Goal: Information Seeking & Learning: Learn about a topic

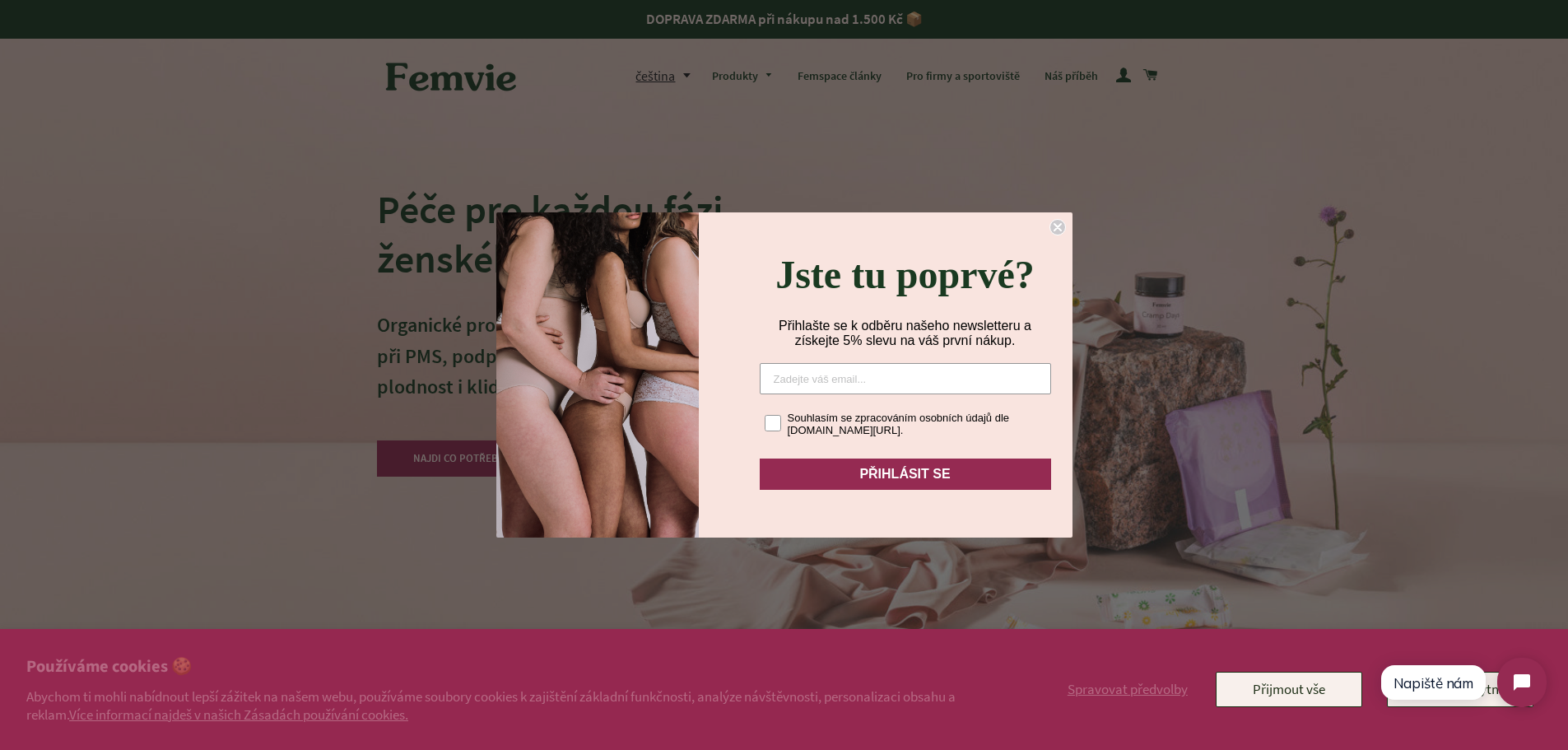
click at [1054, 222] on circle "Close dialog" at bounding box center [1058, 227] width 16 height 16
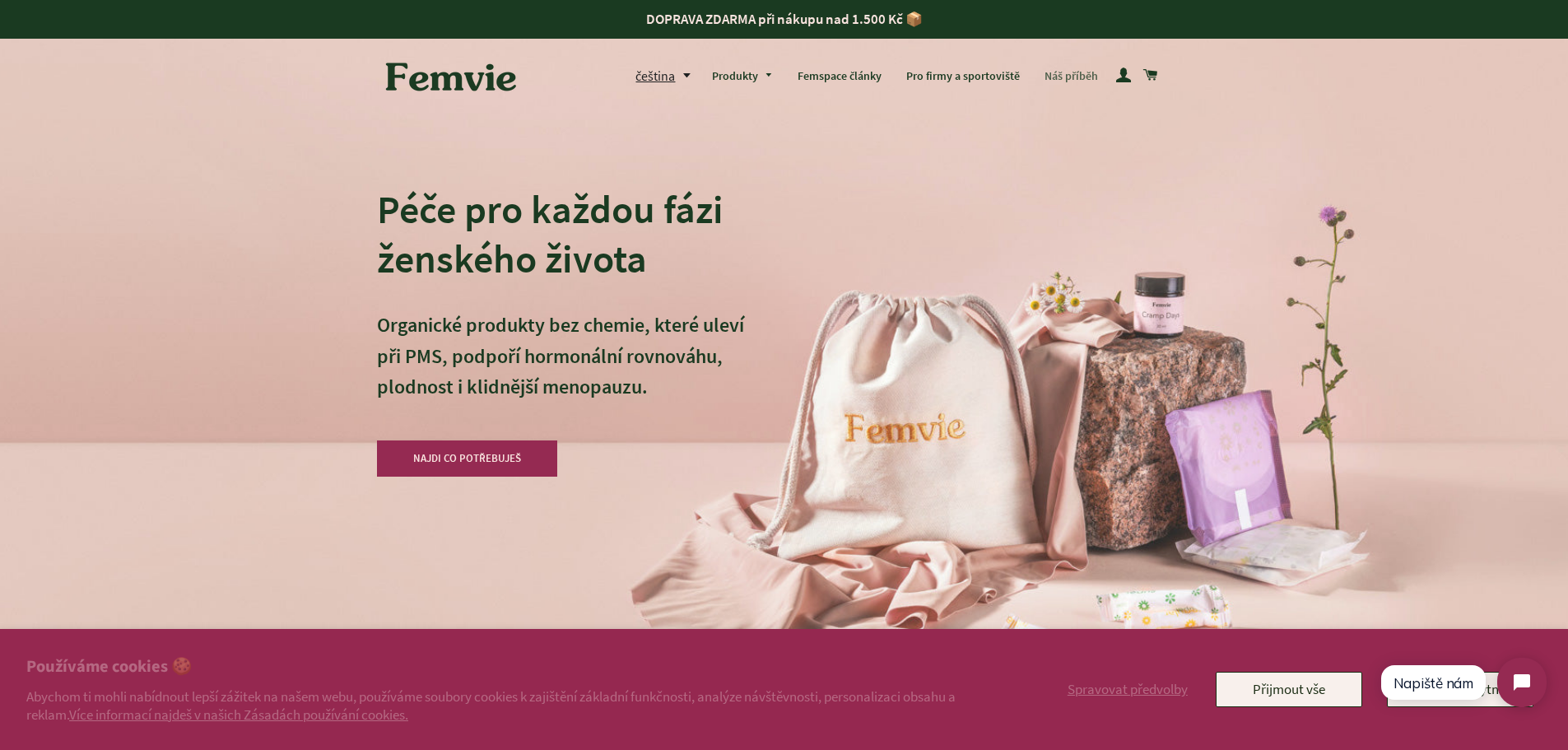
click at [1076, 80] on link "Náš příběh" at bounding box center [1071, 77] width 78 height 43
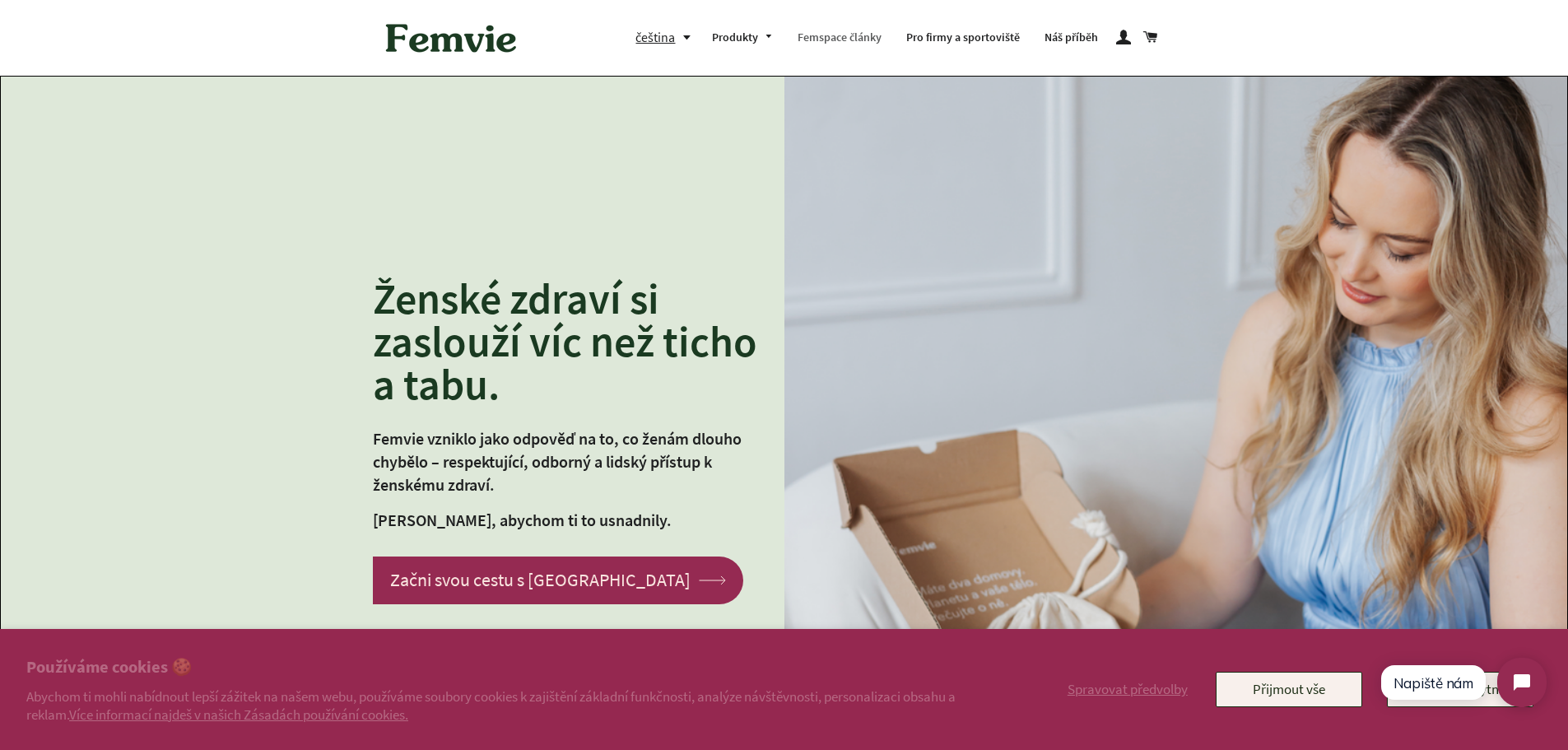
click at [815, 39] on link "Femspace články" at bounding box center [840, 38] width 109 height 43
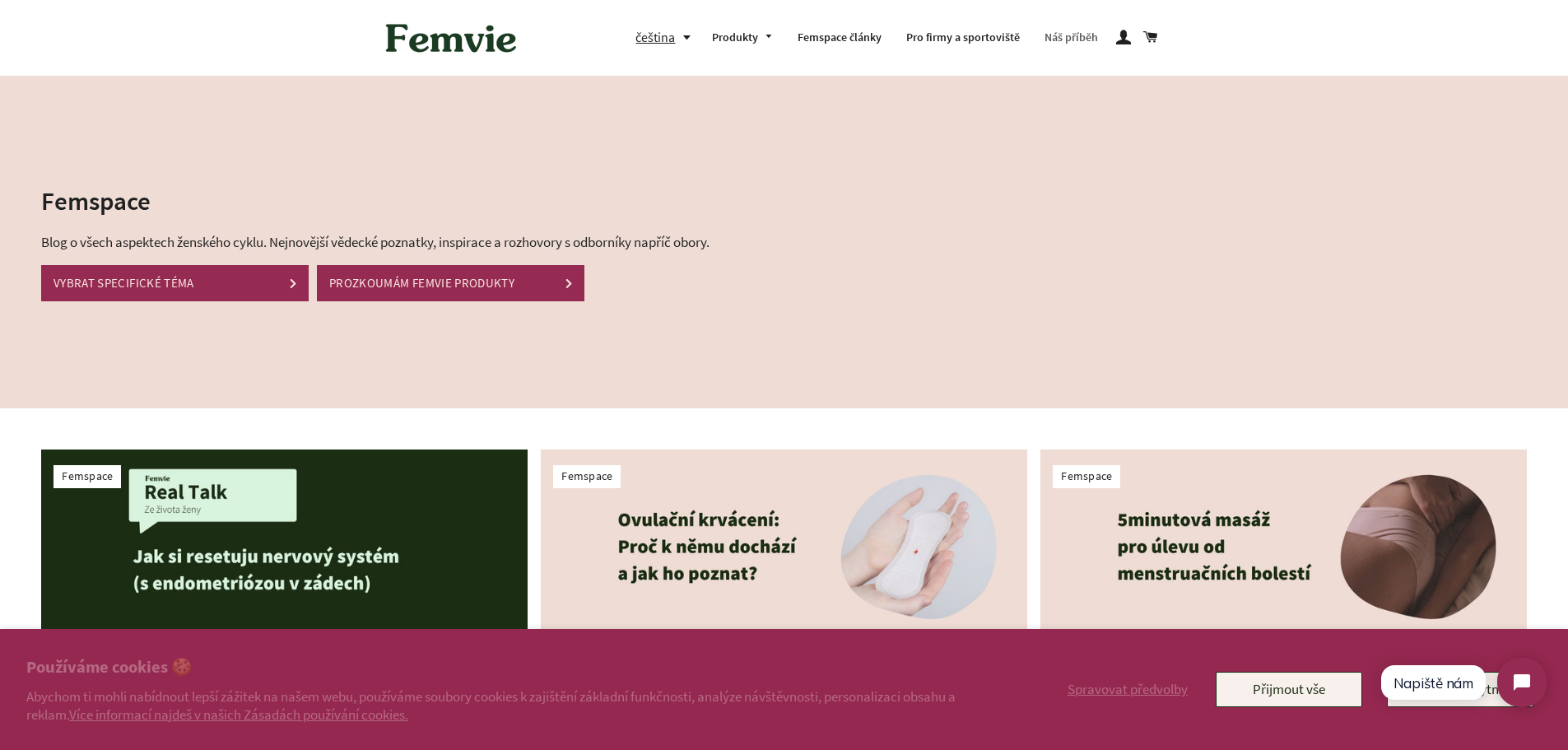
click at [1052, 43] on link "Náš příběh" at bounding box center [1071, 38] width 78 height 43
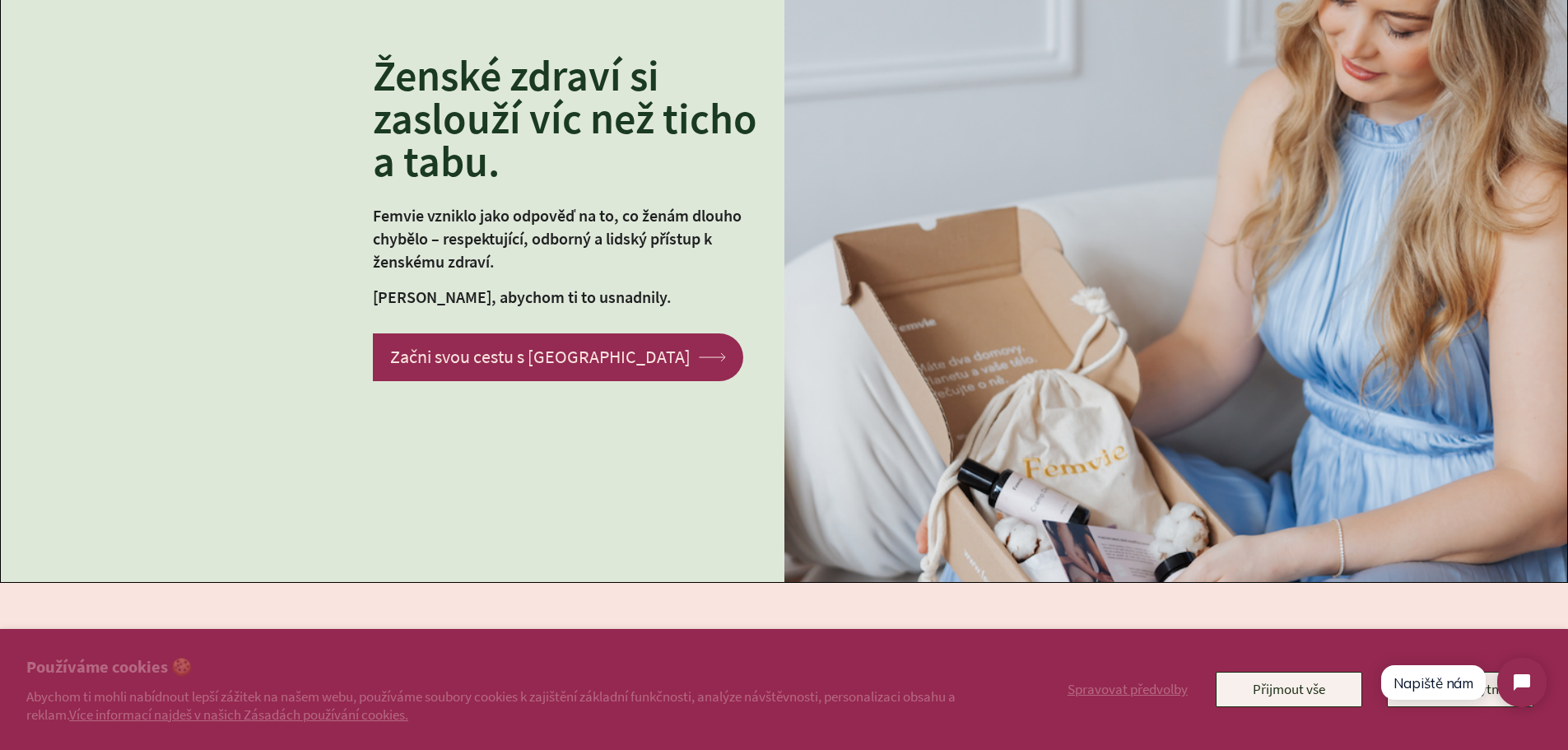
scroll to position [208, 0]
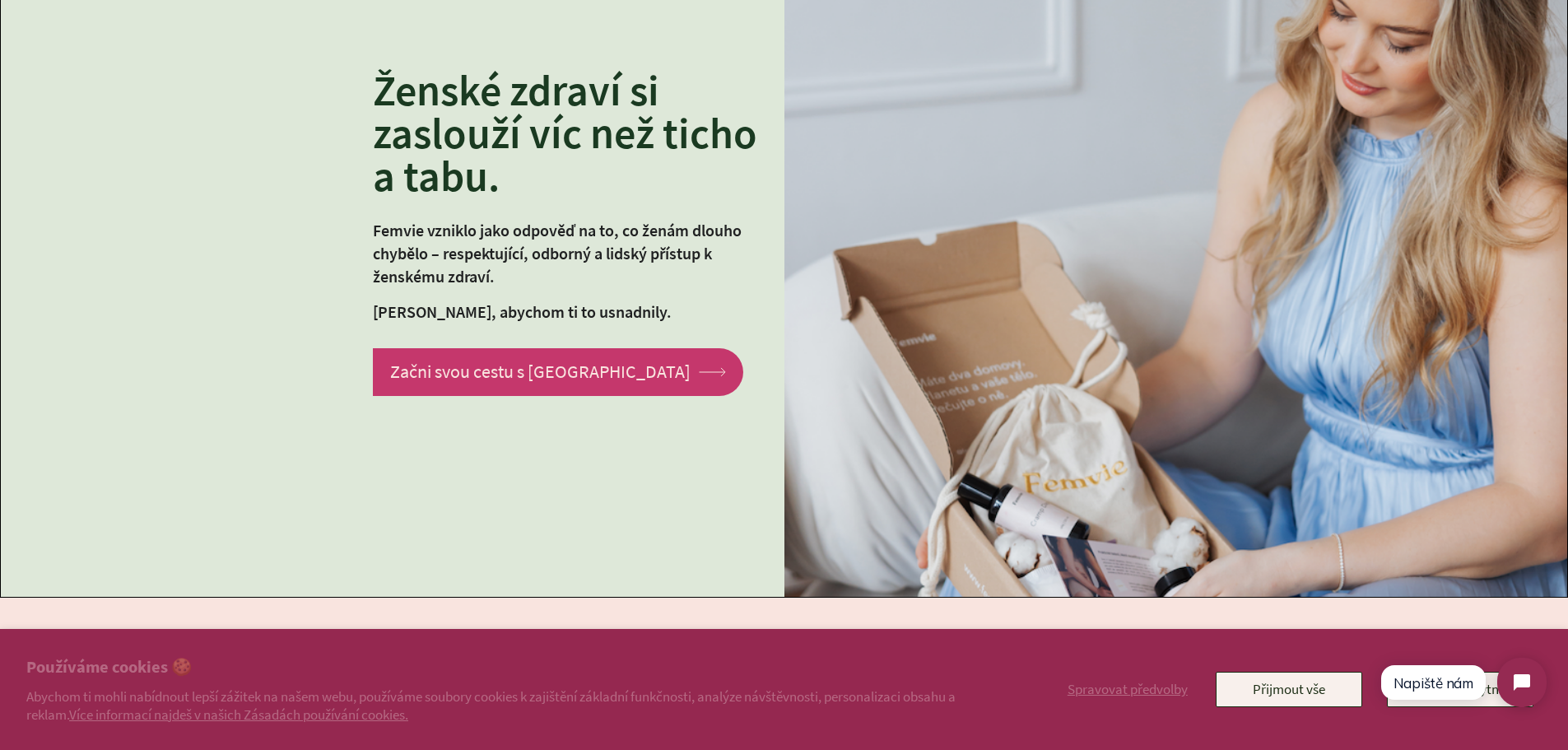
click at [444, 369] on link "Začni svou cestu s Femvie arrow Created with Sketch." at bounding box center [557, 372] width 371 height 47
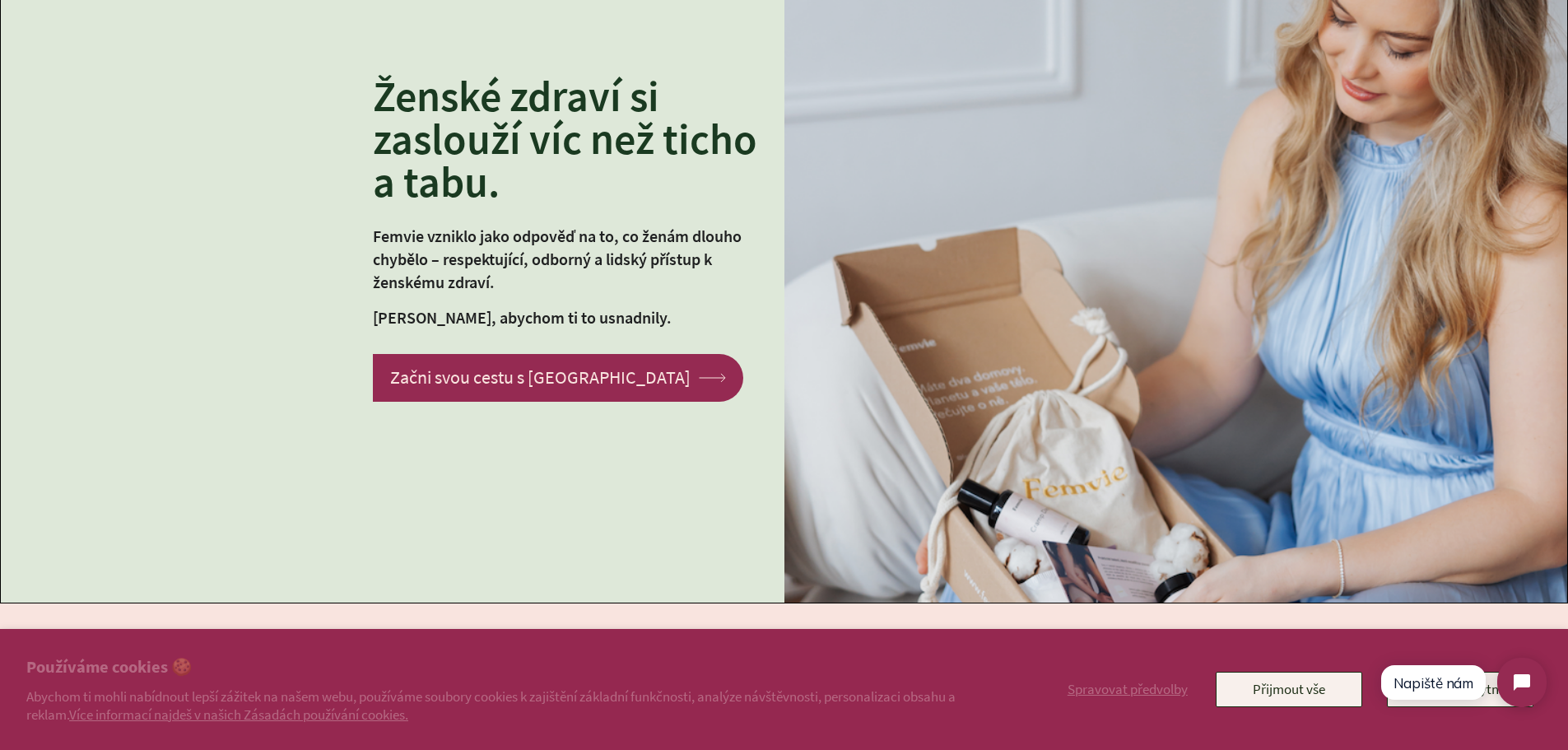
drag, startPoint x: 1567, startPoint y: 94, endPoint x: 1579, endPoint y: 132, distance: 39.8
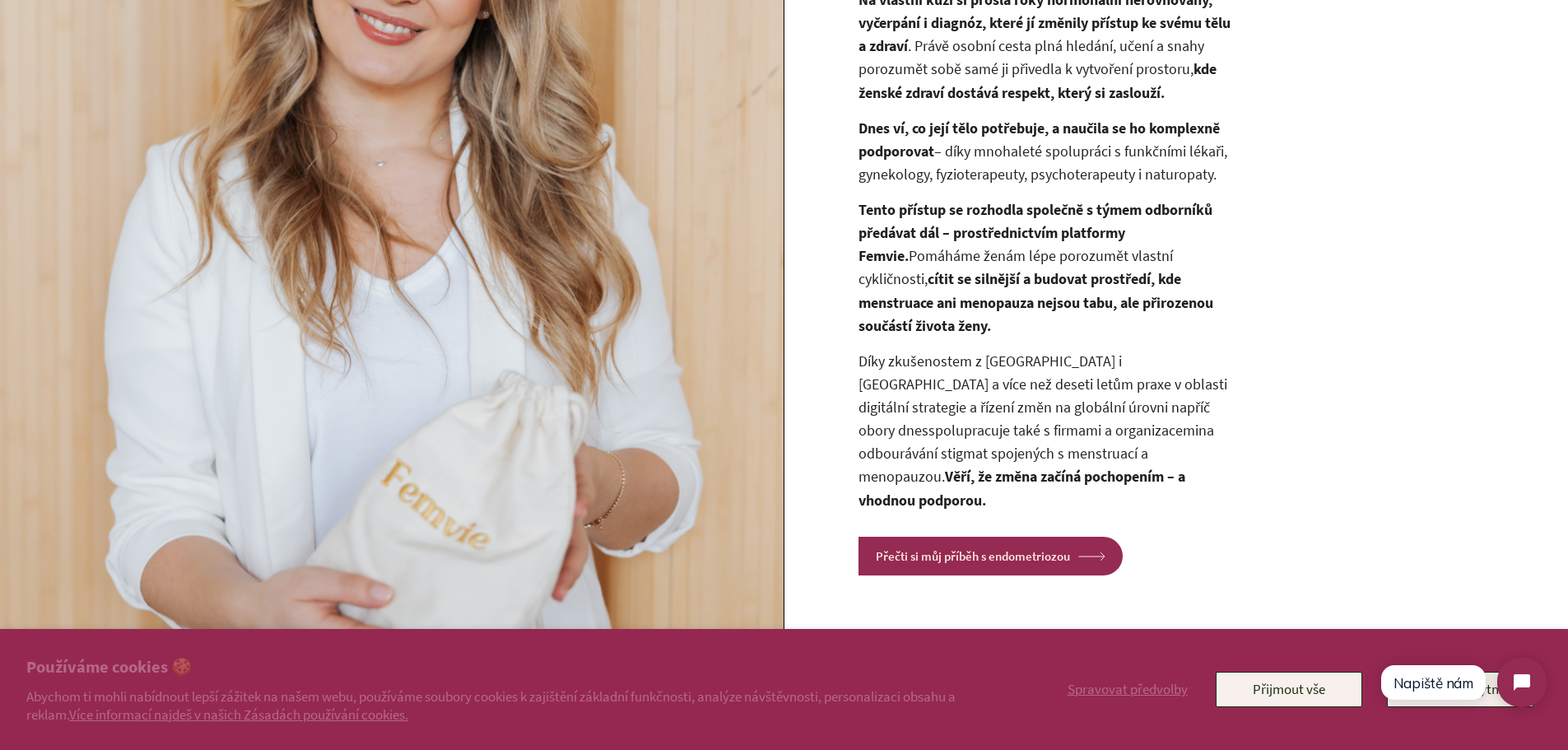
scroll to position [1358, 0]
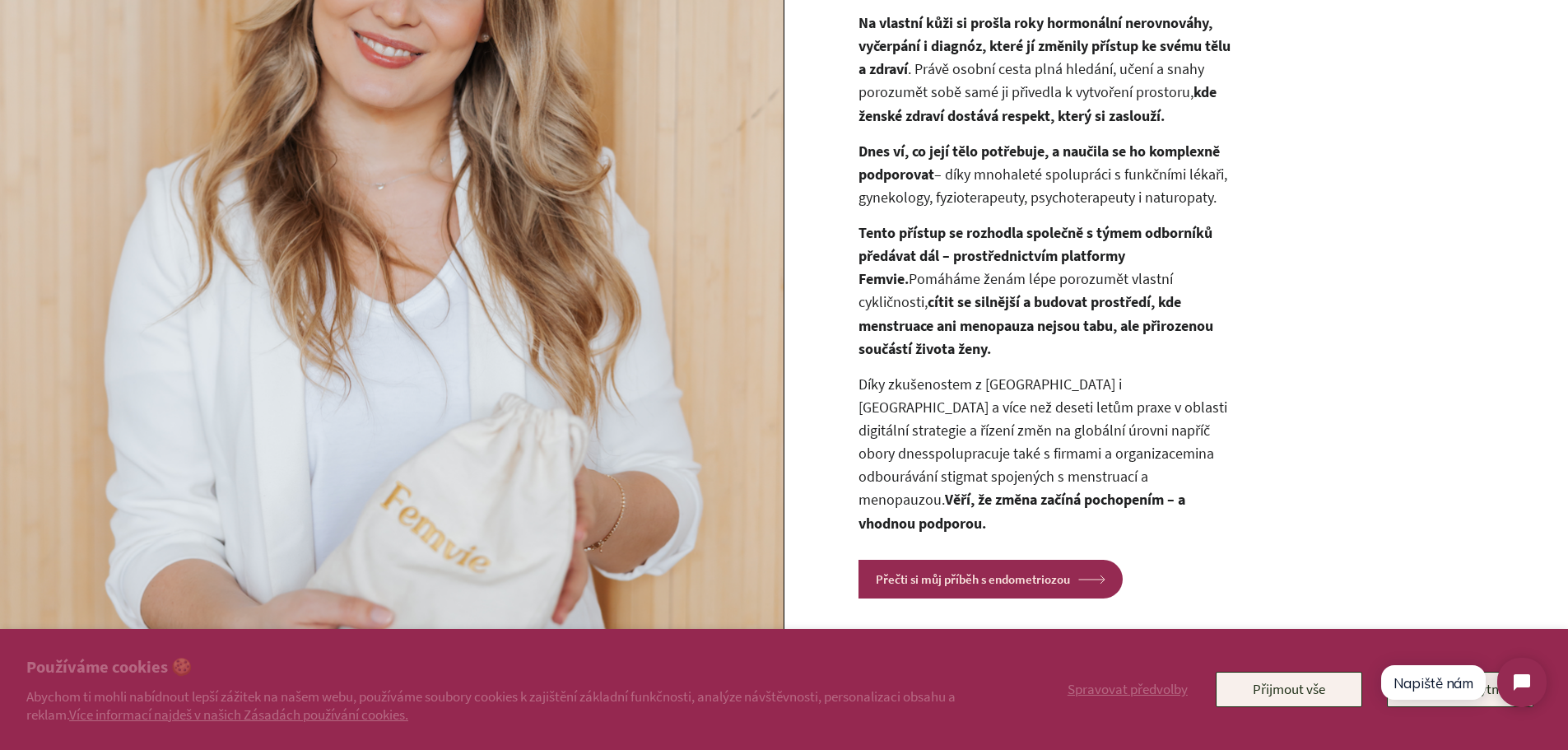
click at [860, 165] on strong "Dnes ví, co její tělo potřebuje, a naučila se ho komplexně podporovat" at bounding box center [1039, 162] width 361 height 42
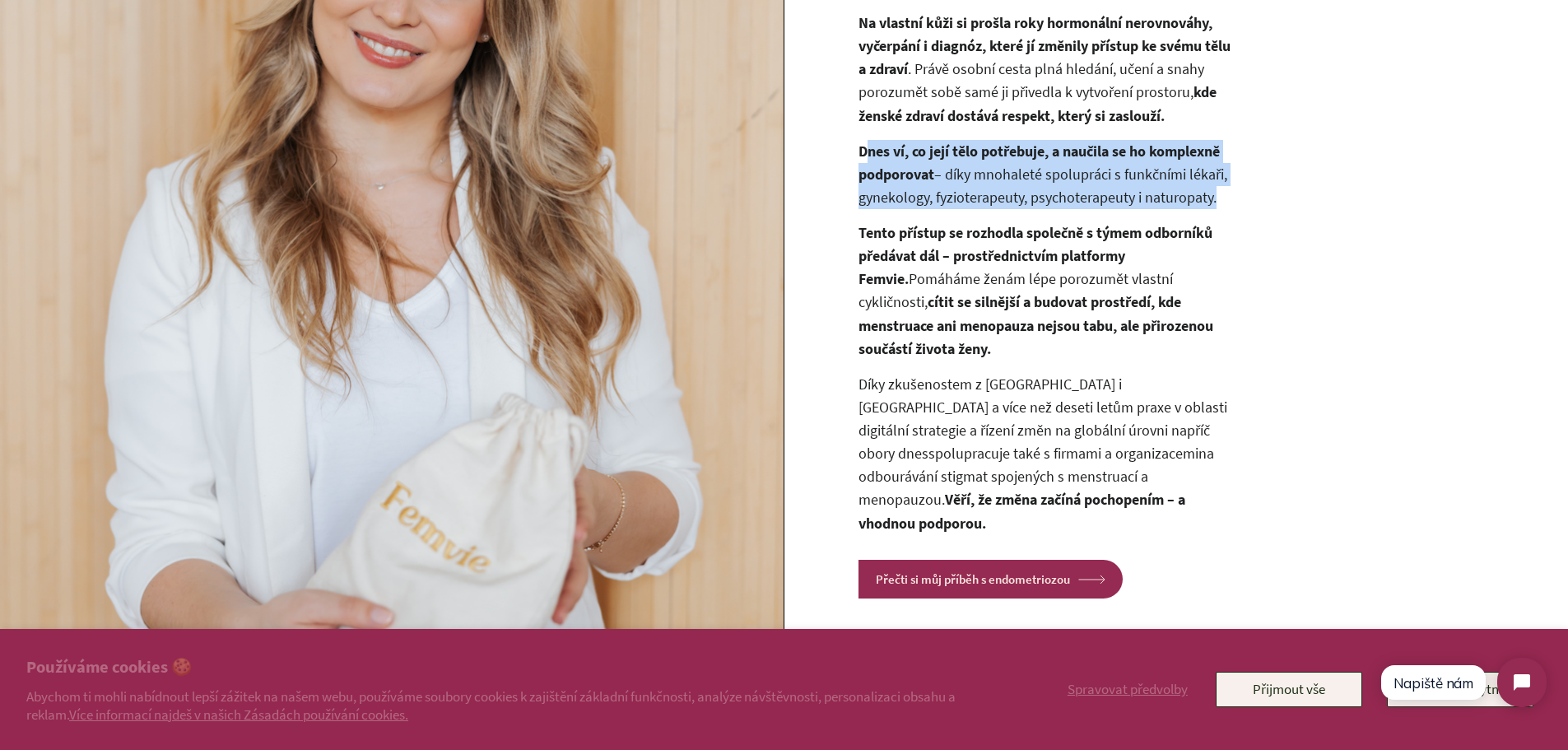
drag, startPoint x: 905, startPoint y: 175, endPoint x: 1254, endPoint y: 210, distance: 350.8
click at [1254, 210] on div "Jak to začalo? Poznej Femvie zakladatelku Na vlastní kůži si prošla roky hormon…" at bounding box center [1023, 266] width 478 height 666
copy p "nes ví, co její tělo potřebuje, a naučila se ho komplexně podporovat – díky mno…"
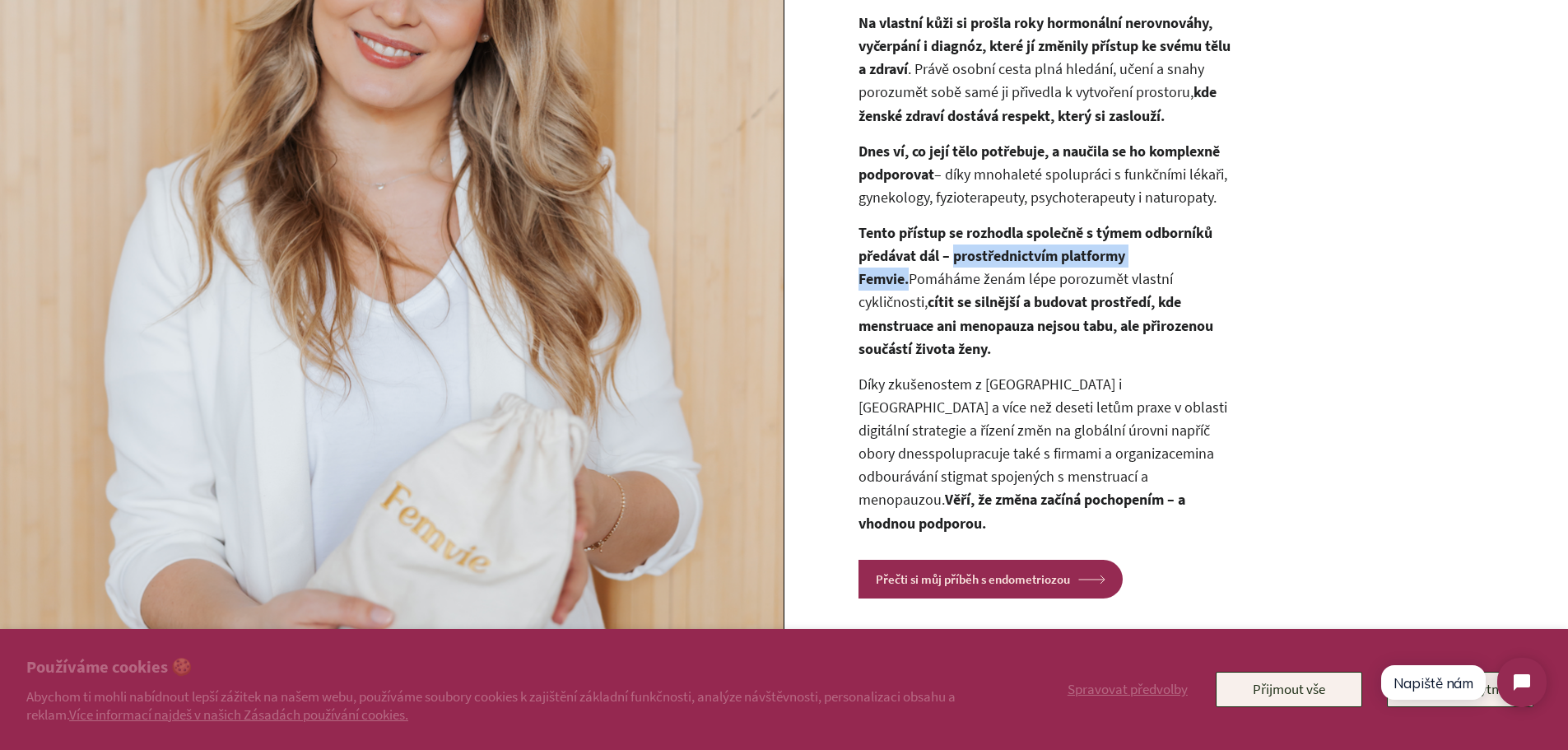
drag, startPoint x: 953, startPoint y: 269, endPoint x: 1140, endPoint y: 271, distance: 187.0
click at [1204, 270] on p "Tento přístup se rozhodla společně s týmem odborníků předávat dál – prostřednic…" at bounding box center [1048, 291] width 379 height 139
copy strong "prostřednictvím platformy Femvie."
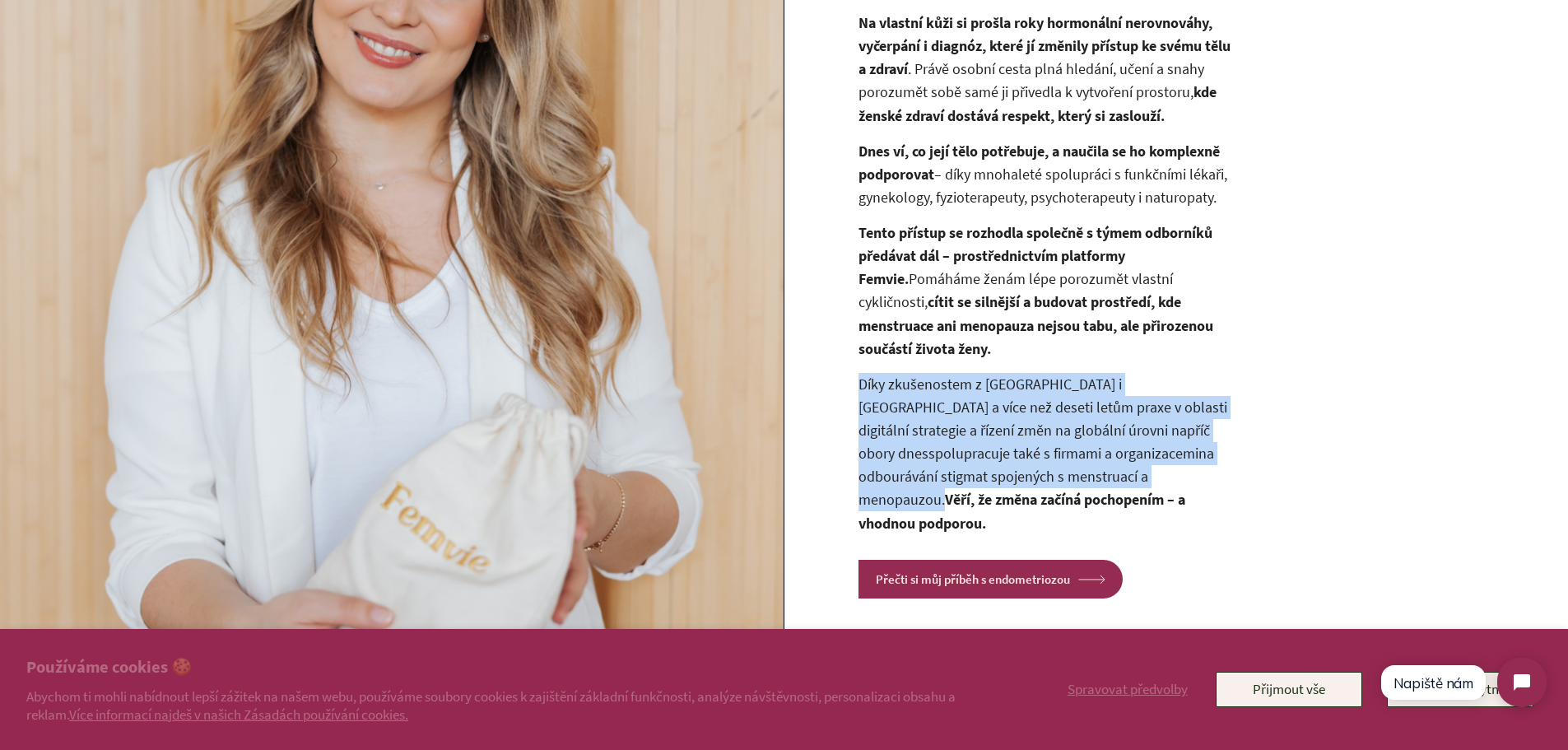
drag, startPoint x: 848, startPoint y: 394, endPoint x: 1023, endPoint y: 490, distance: 199.6
click at [1023, 490] on div "Jak to začalo? Poznej Femvie zakladatelku Na vlastní kůži si prošla roky hormon…" at bounding box center [1023, 266] width 478 height 666
click at [984, 460] on link "spolupracuje také s firmami a organizacemi" at bounding box center [1064, 453] width 270 height 19
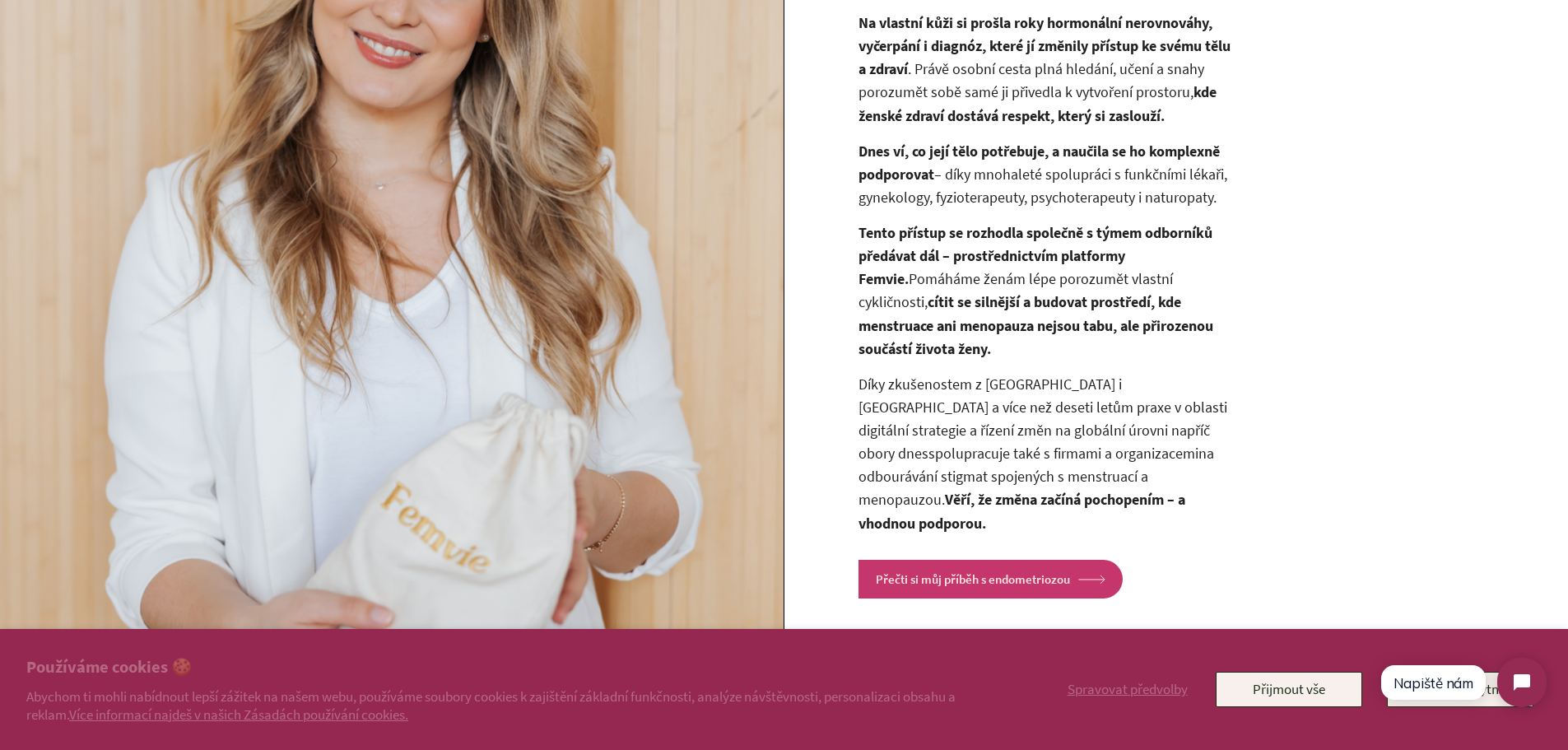
click at [949, 560] on link "Přečti si můj příběh s endometriozou arrow Created with Sketch." at bounding box center [991, 579] width 265 height 38
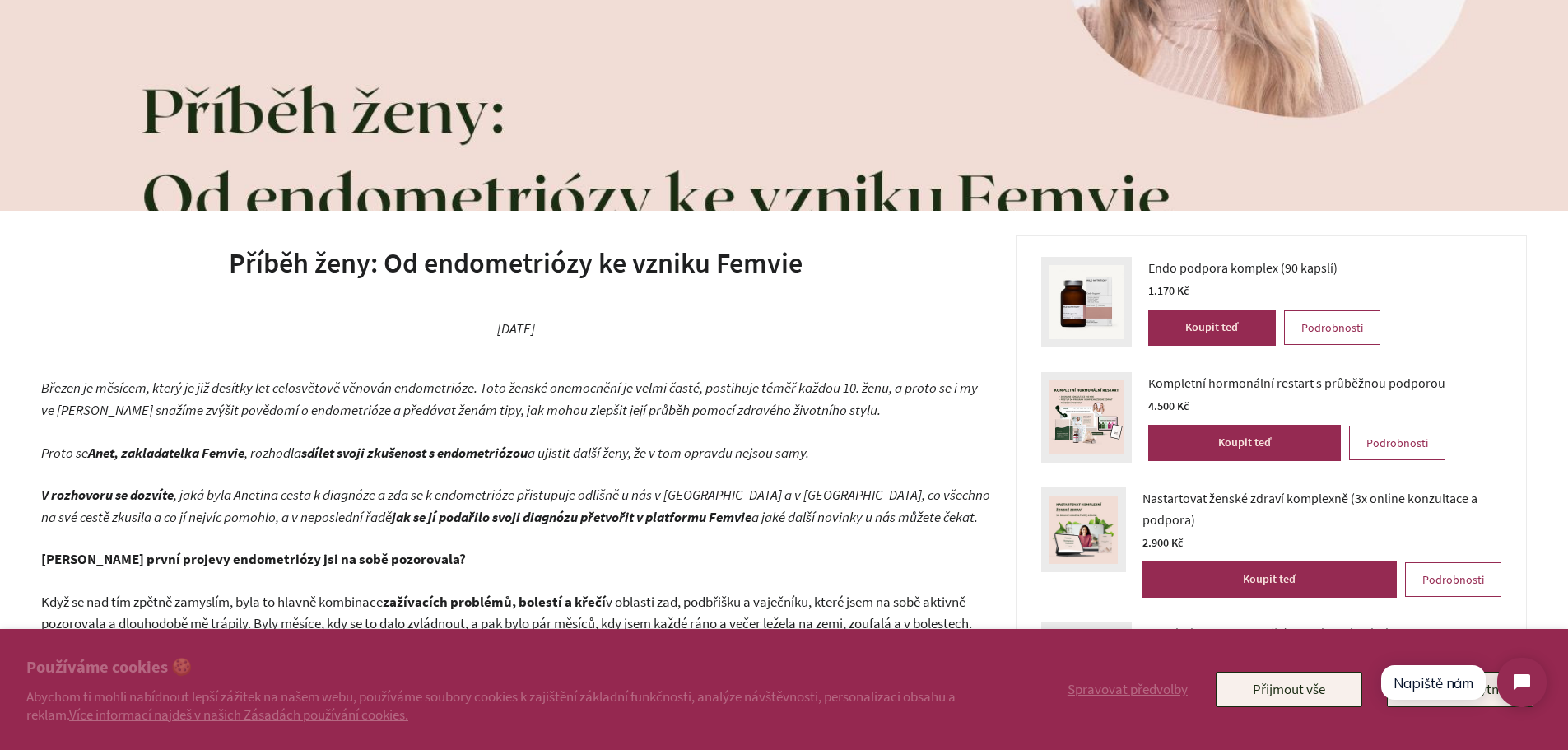
scroll to position [200, 0]
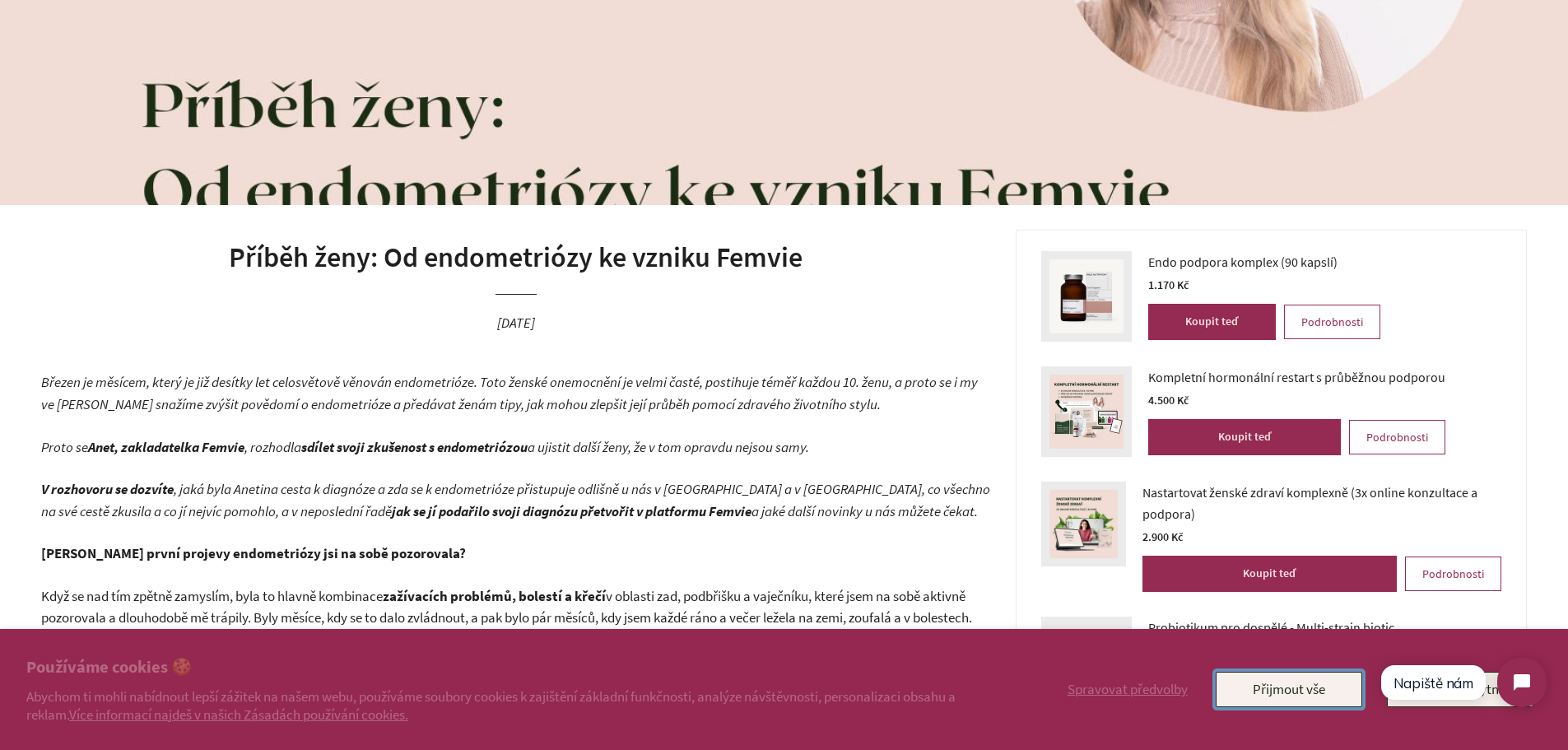
click at [1264, 680] on button "Přijmout vše" at bounding box center [1289, 689] width 146 height 35
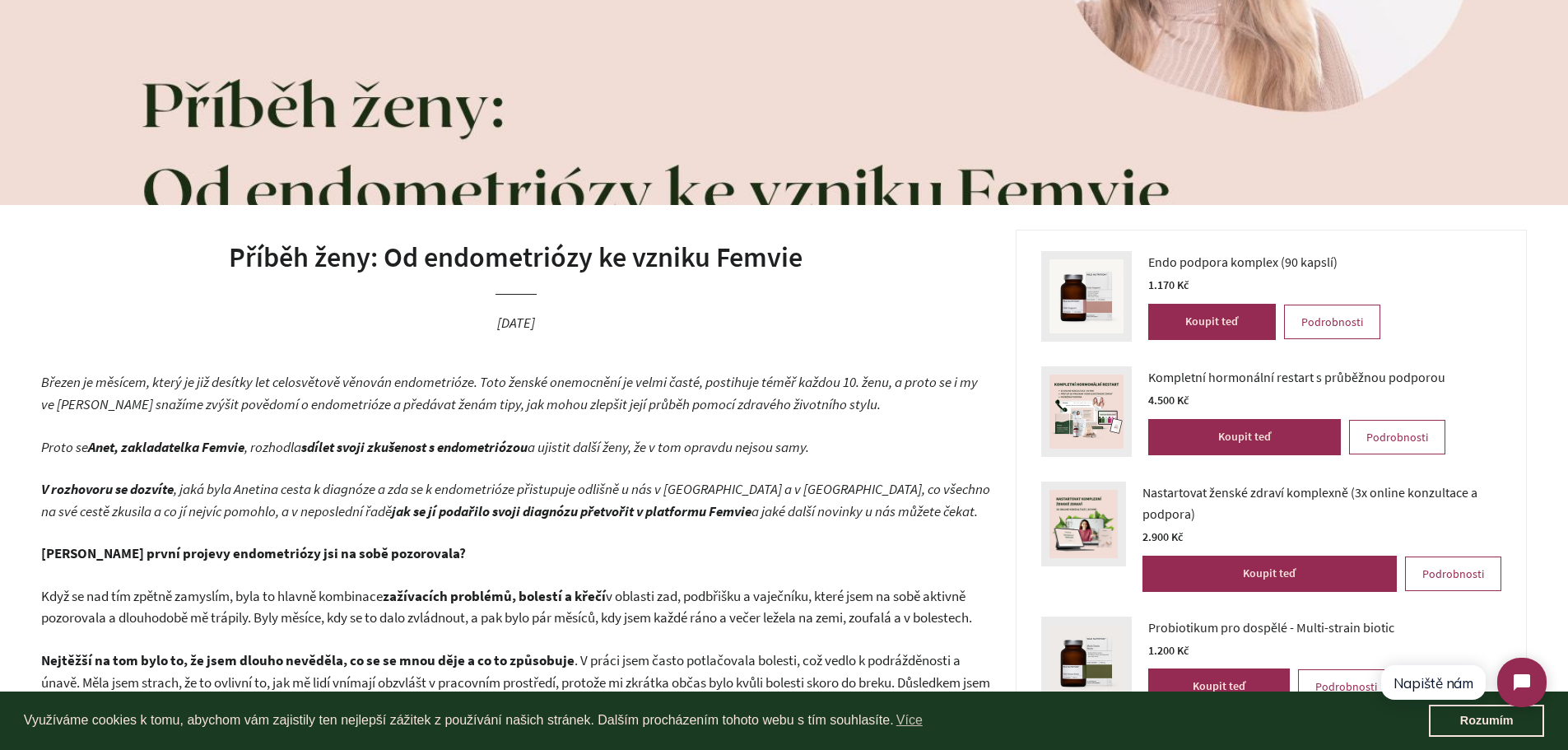
click at [342, 482] on span ", jaká byla Anetina cesta k diagnóze a zda se k endometrióze přistupuje odlišně…" at bounding box center [515, 499] width 949 height 40
drag, startPoint x: 386, startPoint y: 489, endPoint x: 879, endPoint y: 513, distance: 493.6
click at [879, 513] on p "V rozhovoru se dozvíte , jaká byla Anetina cesta k diagnóze a zda se k endometr…" at bounding box center [516, 500] width 950 height 43
copy em "zda se k endometrióze přistupuje odlišně u nás v Česku a v Anglii, co všechno n…"
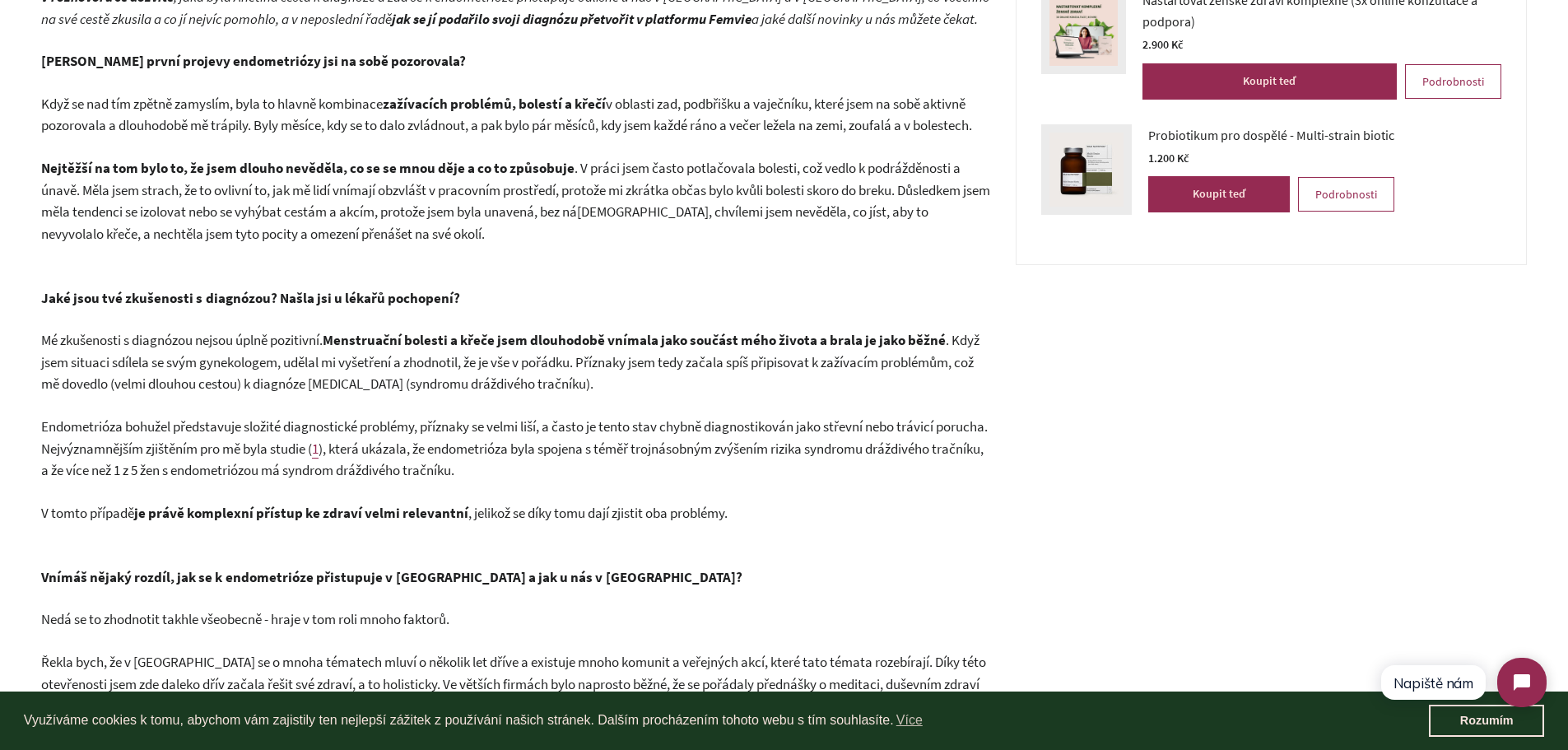
scroll to position [37, 0]
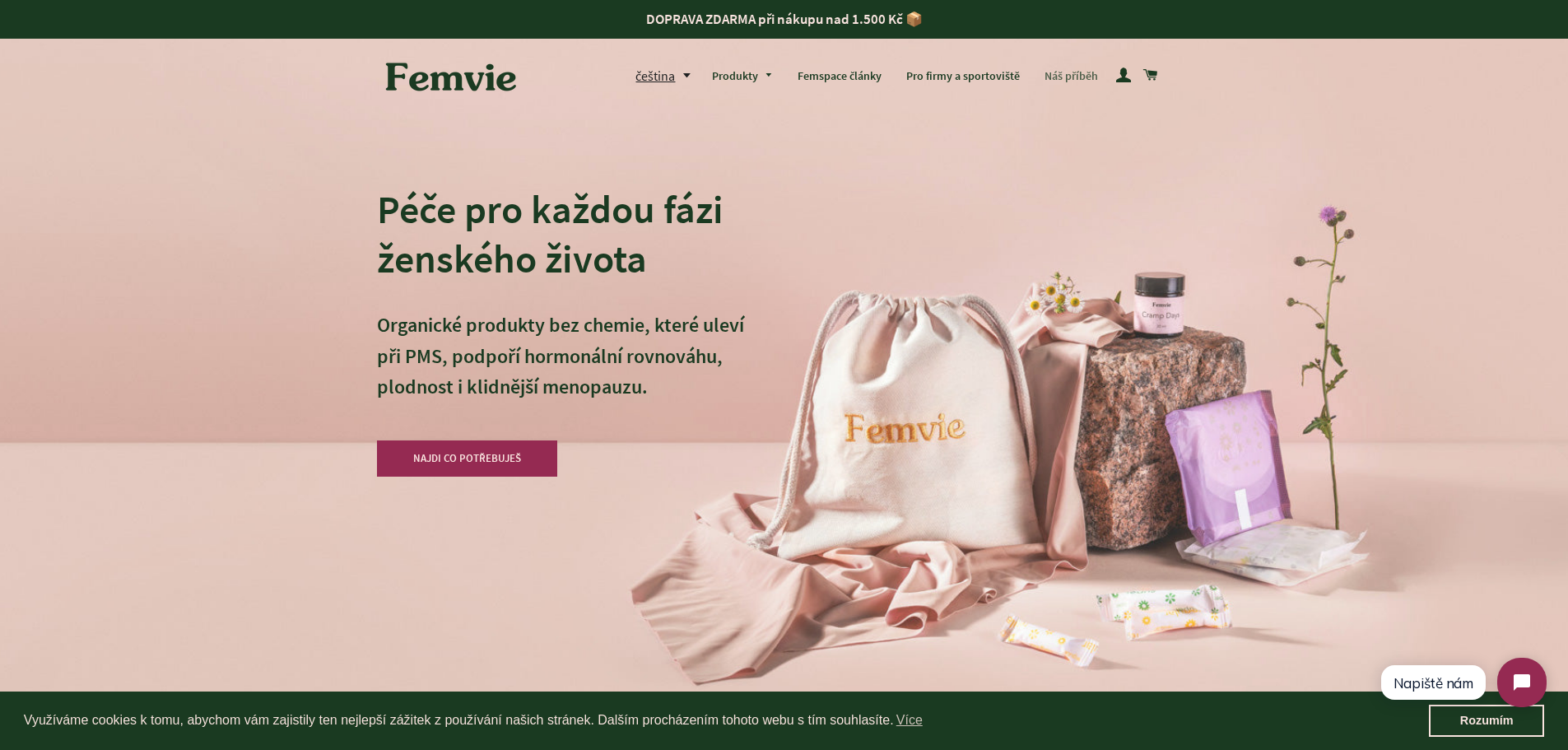
click at [1077, 80] on link "Náš příběh" at bounding box center [1071, 77] width 78 height 43
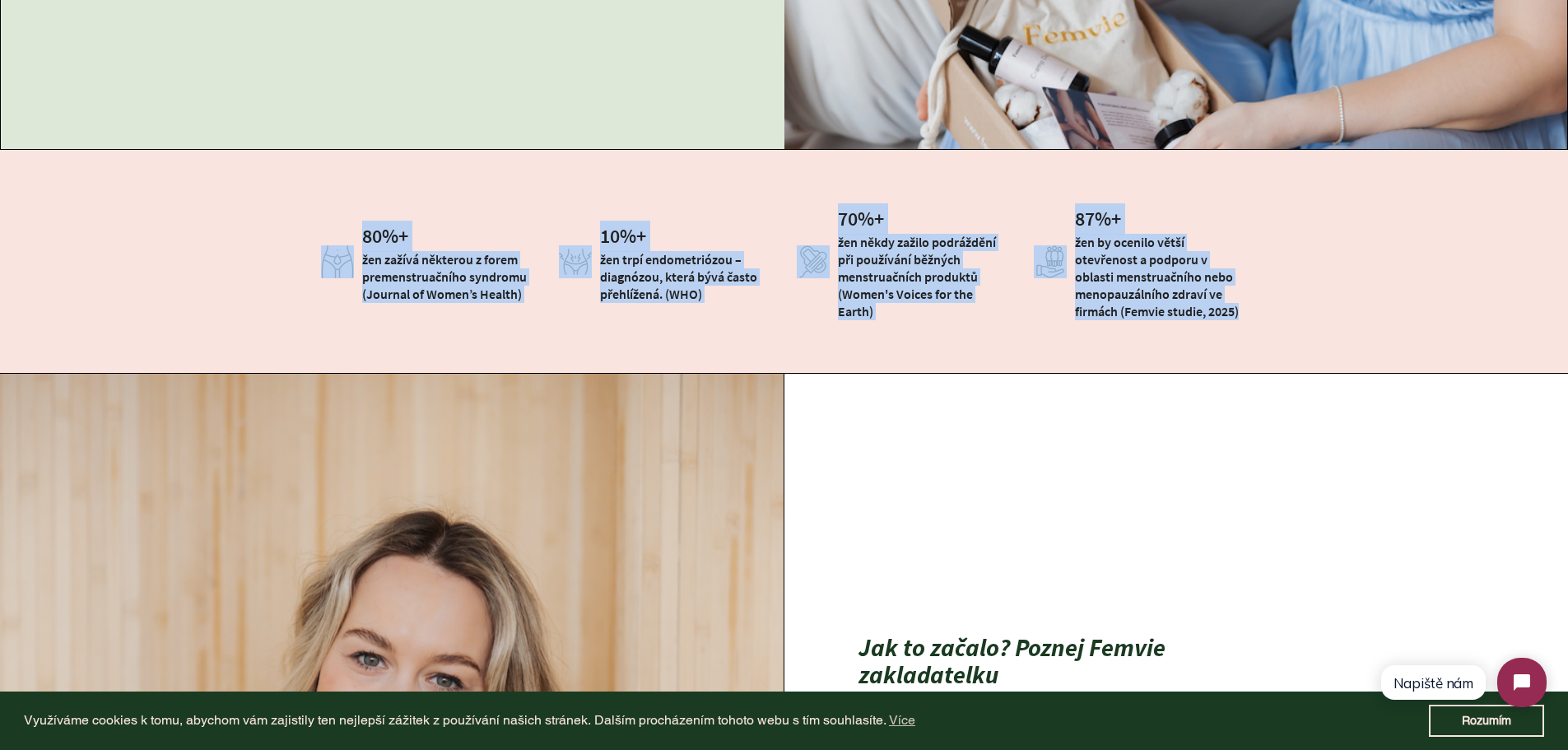
drag, startPoint x: 259, startPoint y: 211, endPoint x: 1320, endPoint y: 312, distance: 1065.8
click at [1320, 312] on div "80 %+ žen zažívá některou z forem premenstruačního syndromu (Journal of Women’s…" at bounding box center [784, 262] width 1568 height 223
copy div "80 %+ žen zažívá některou z forem premenstruačního syndromu (Journal of Women’s…"
